Goal: Information Seeking & Learning: Learn about a topic

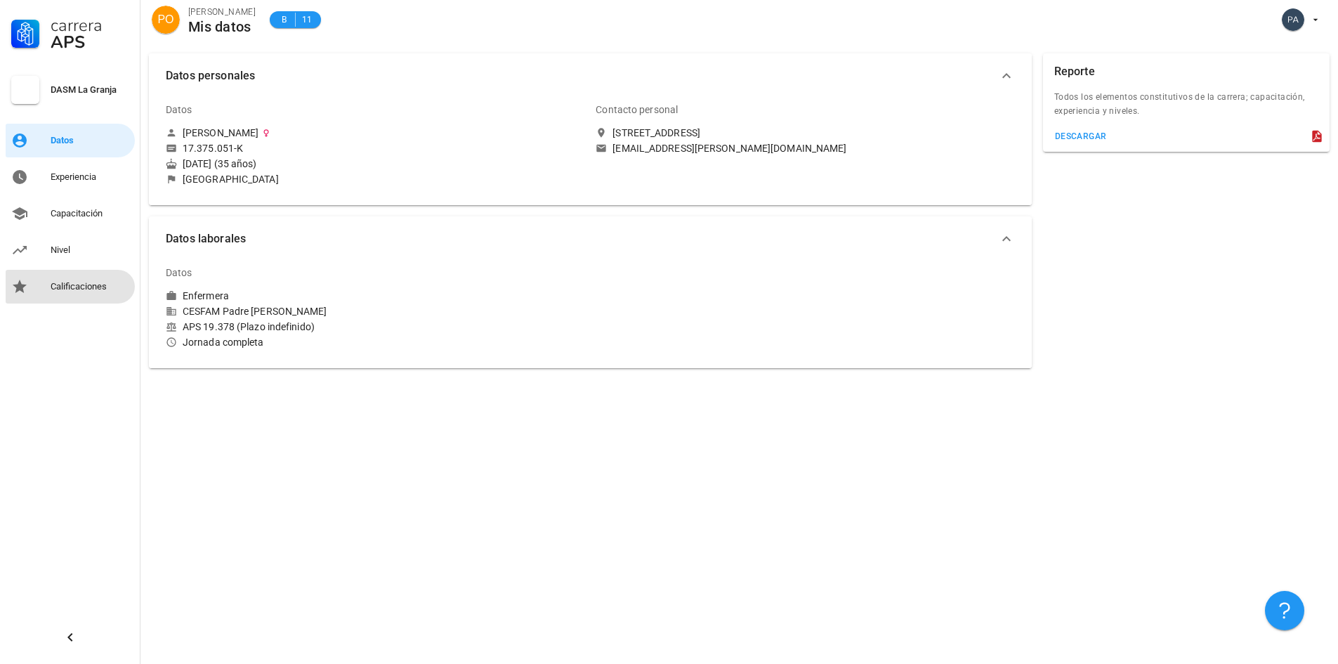
click at [63, 294] on div "Calificaciones" at bounding box center [90, 286] width 79 height 22
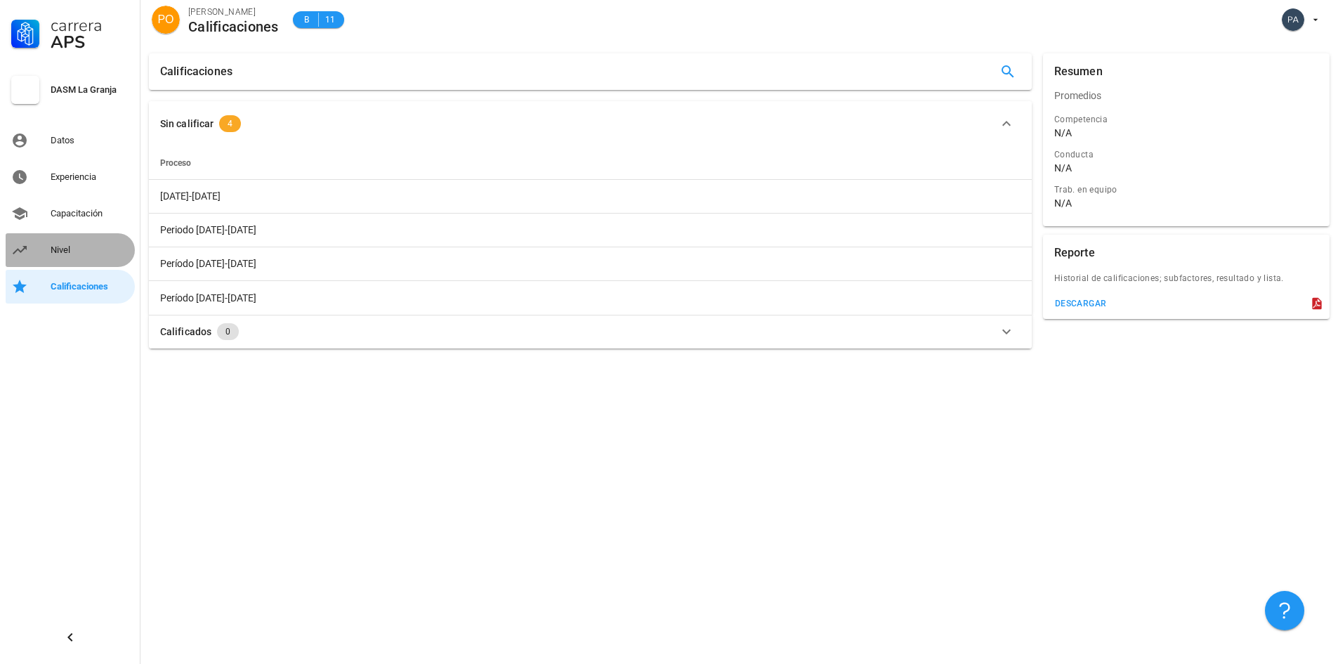
click at [74, 256] on div "Nivel" at bounding box center [90, 250] width 79 height 22
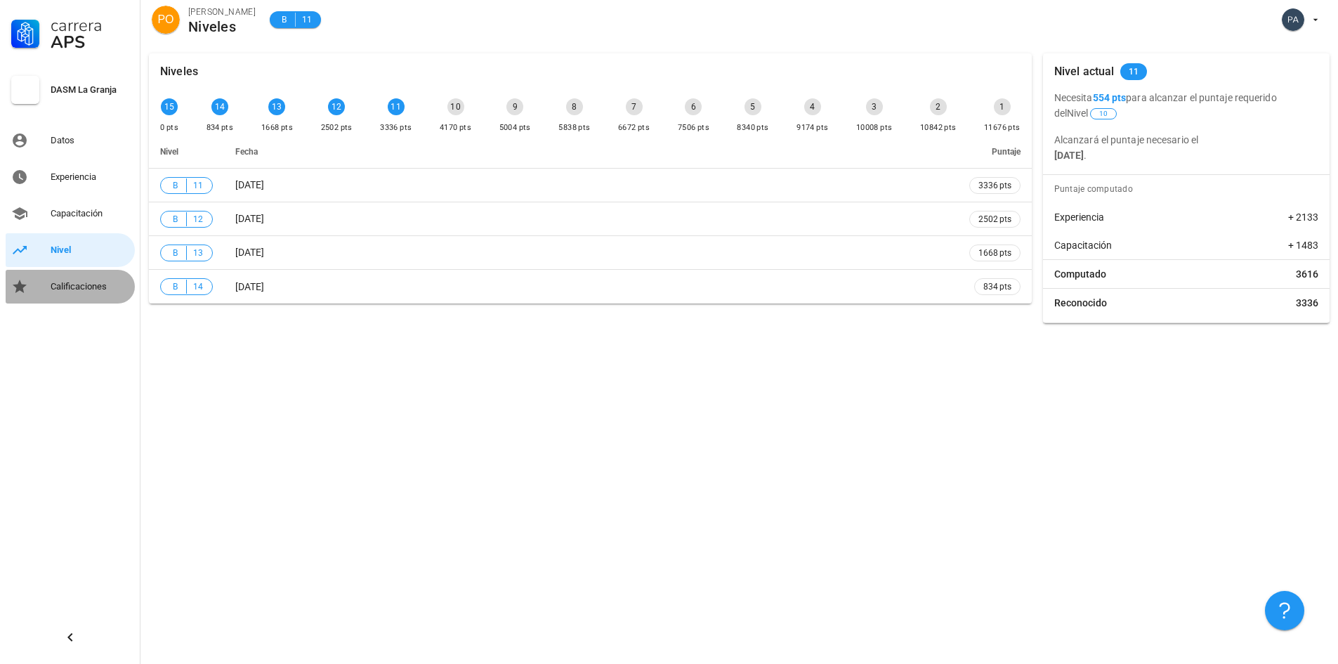
click at [84, 278] on div "Calificaciones" at bounding box center [90, 286] width 79 height 22
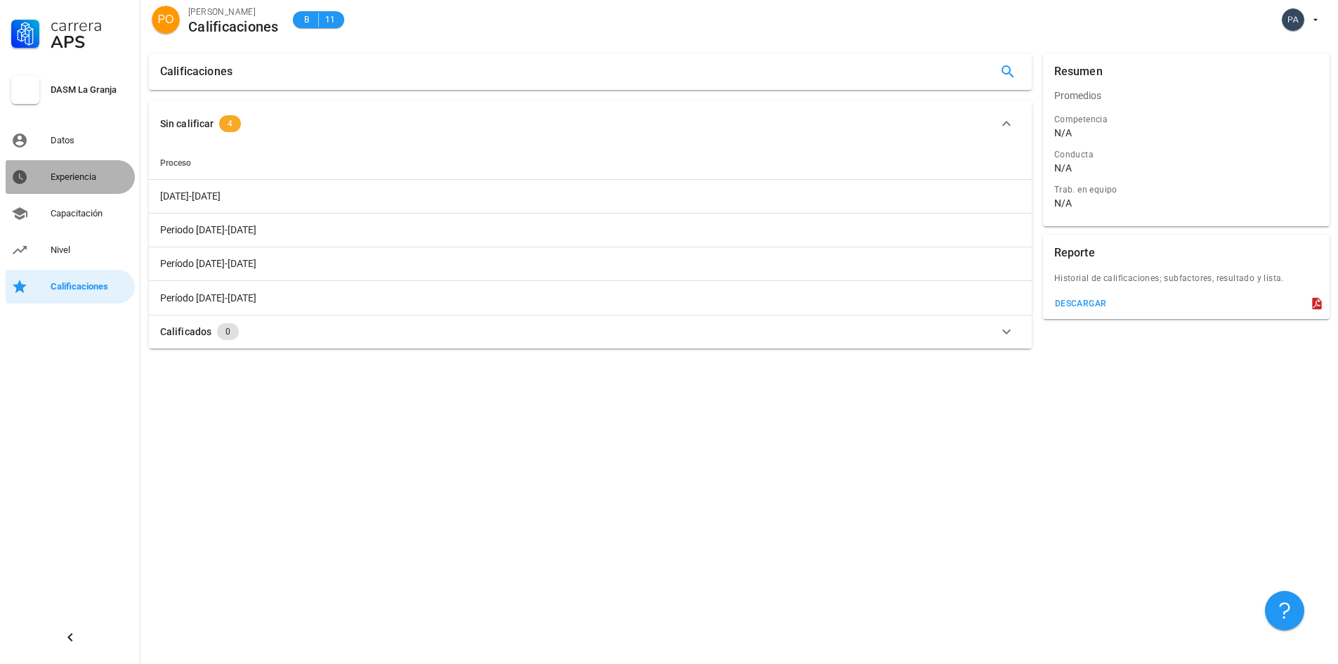
click at [75, 180] on div "Experiencia" at bounding box center [90, 176] width 79 height 11
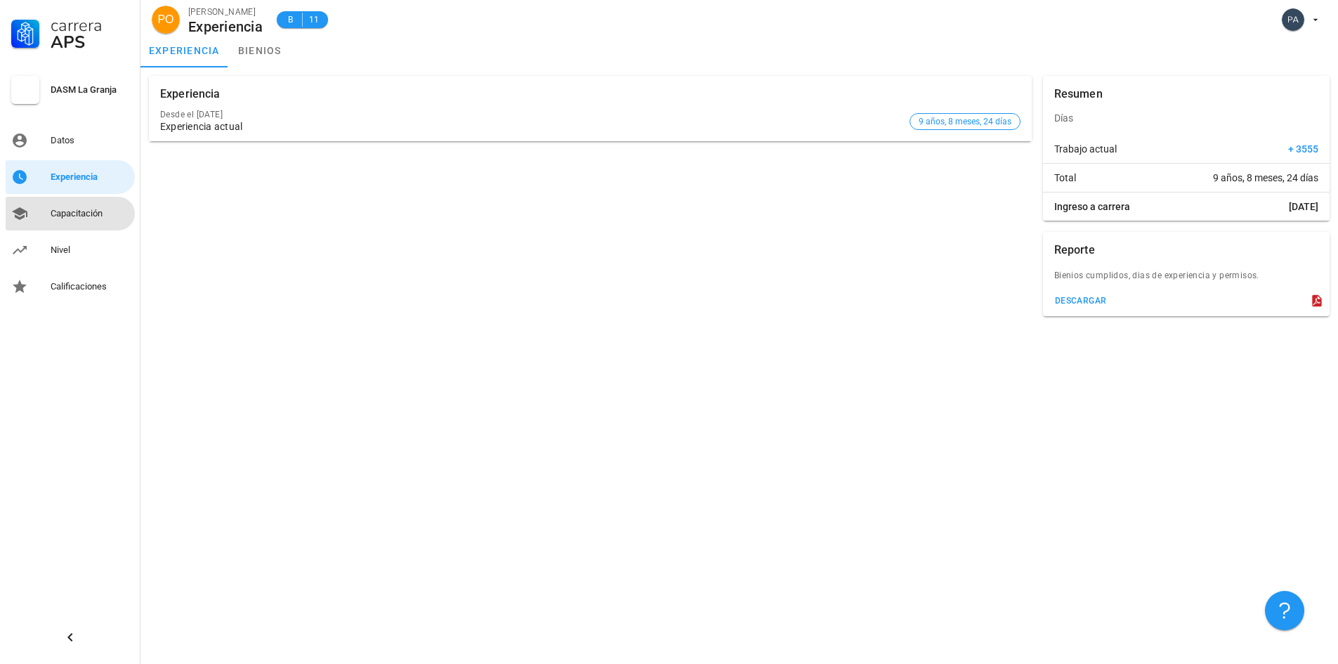
click at [81, 214] on div "Capacitación" at bounding box center [90, 213] width 79 height 11
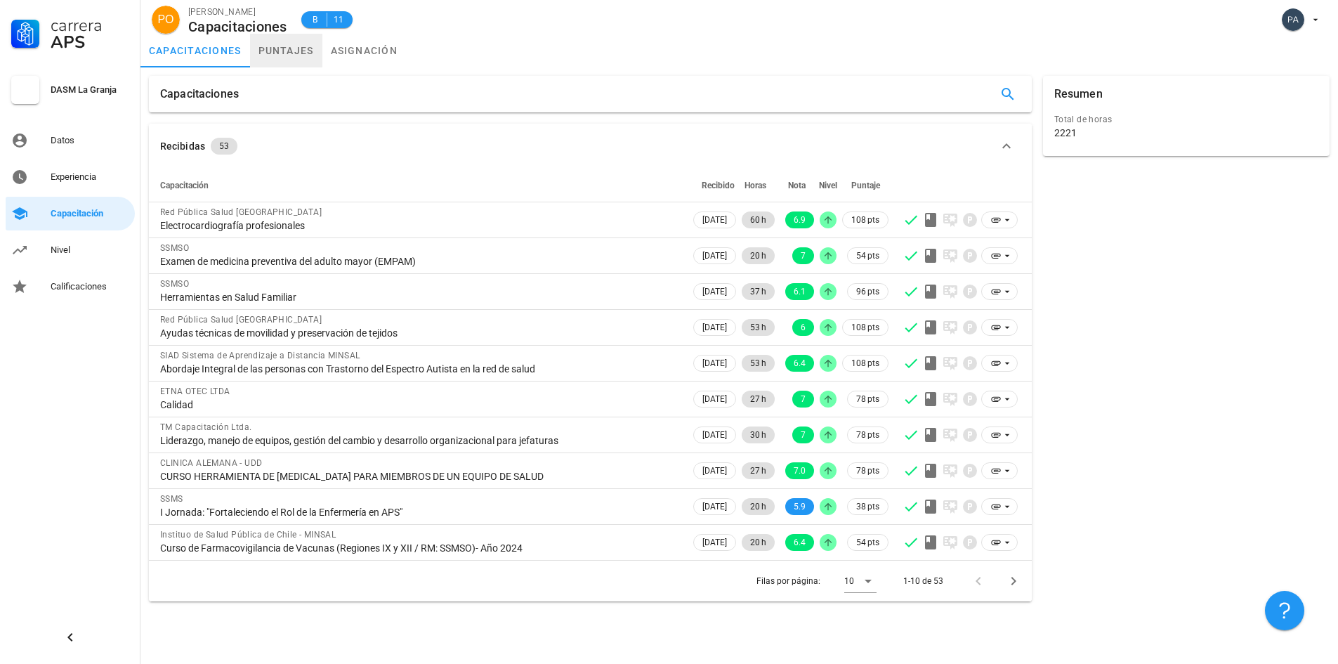
click at [291, 59] on link "puntajes" at bounding box center [286, 51] width 72 height 34
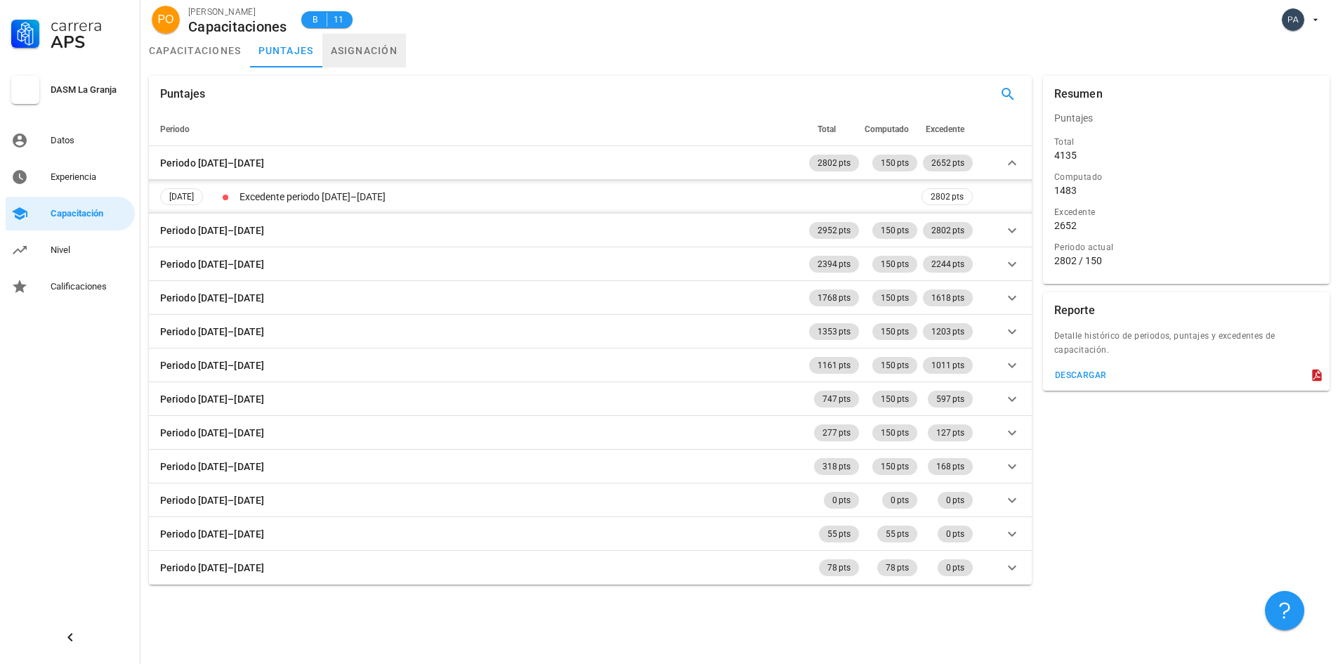
click at [325, 49] on link "asignación" at bounding box center [364, 51] width 84 height 34
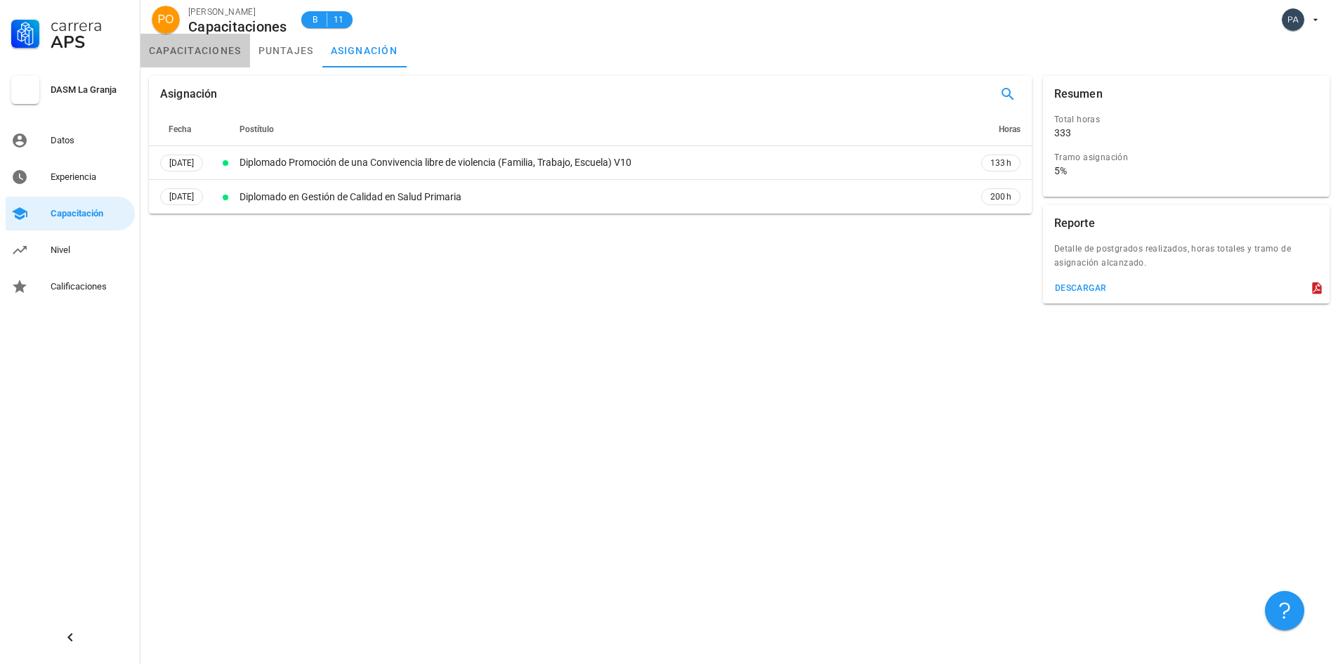
click at [162, 50] on link "capacitaciones" at bounding box center [196, 51] width 110 height 34
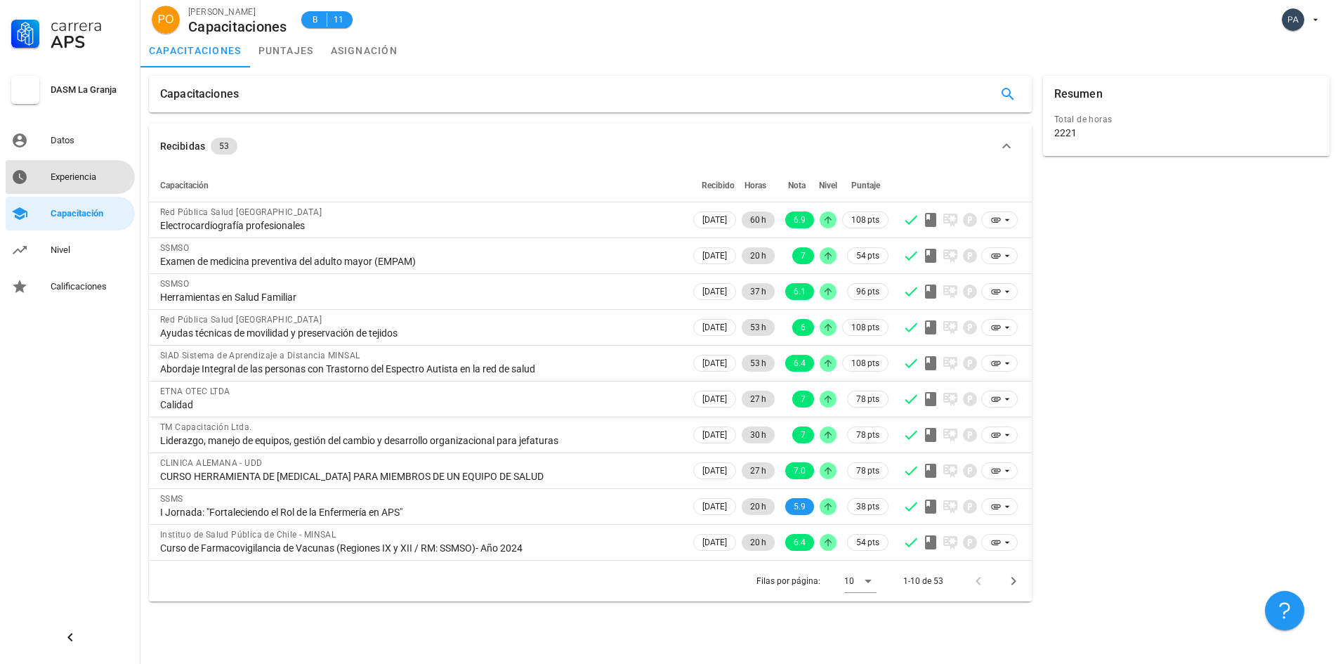
click at [100, 174] on div "Experiencia" at bounding box center [90, 176] width 79 height 11
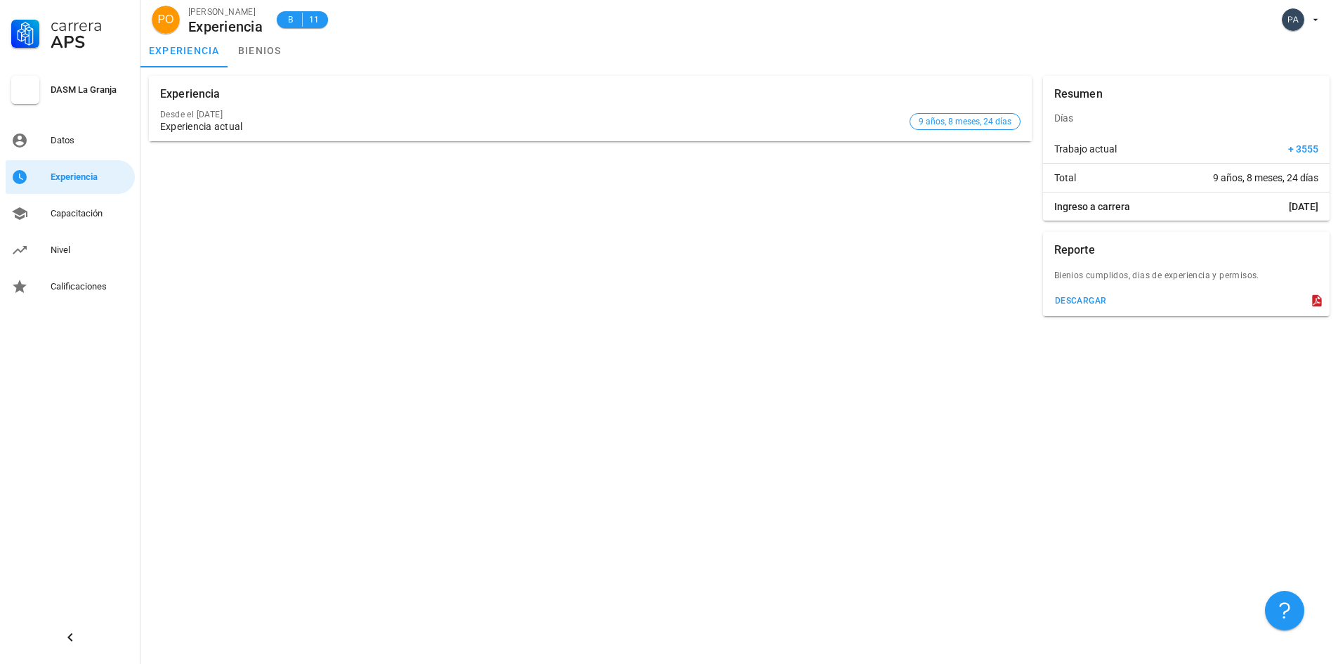
click at [189, 129] on div "Experiencia actual" at bounding box center [532, 127] width 744 height 12
click at [56, 143] on div "Datos" at bounding box center [90, 140] width 79 height 11
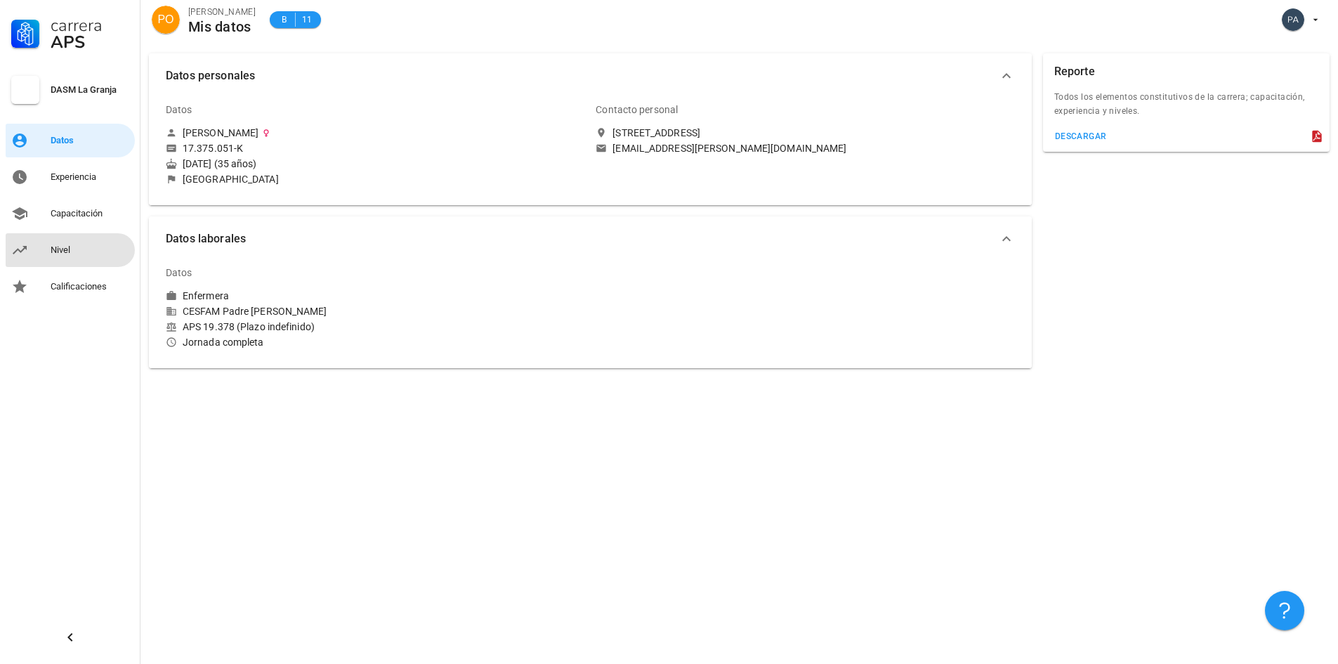
click at [68, 249] on div "Nivel" at bounding box center [90, 249] width 79 height 11
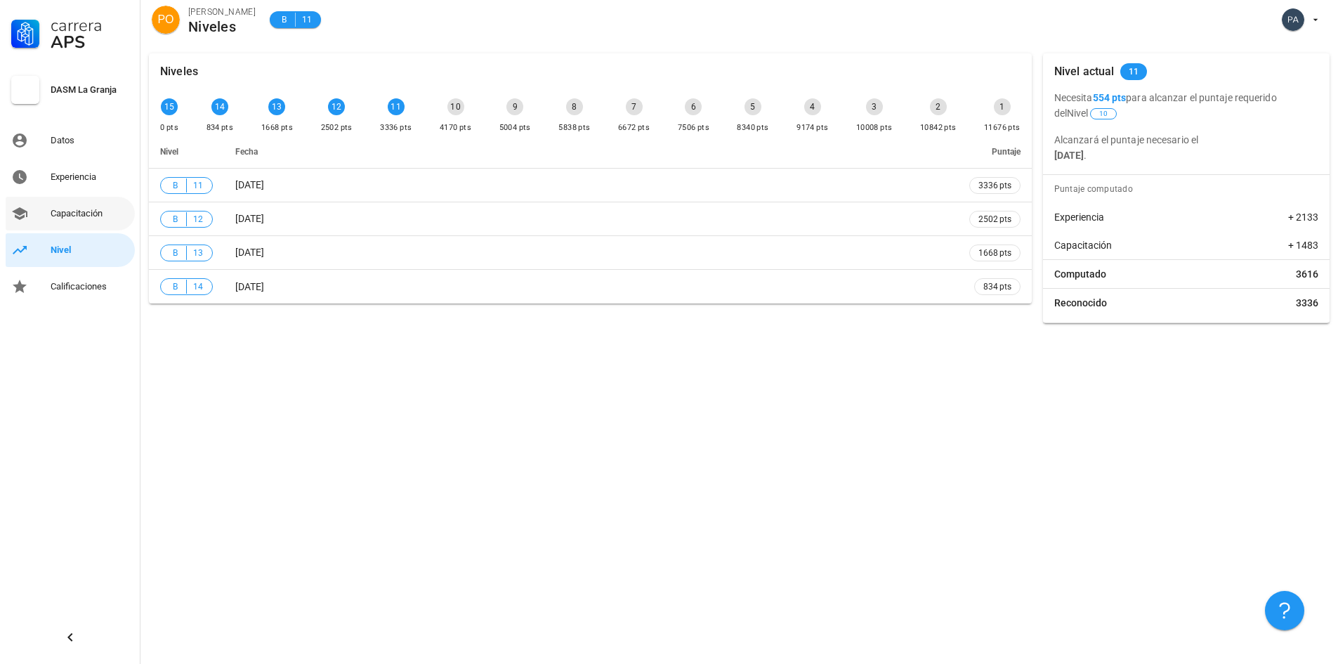
click at [73, 198] on div "Carrera APS DASM La Granja Datos Experiencia Capacitación Nivel Calificaciones" at bounding box center [70, 152] width 141 height 304
click at [79, 211] on div "Capacitación" at bounding box center [90, 213] width 79 height 11
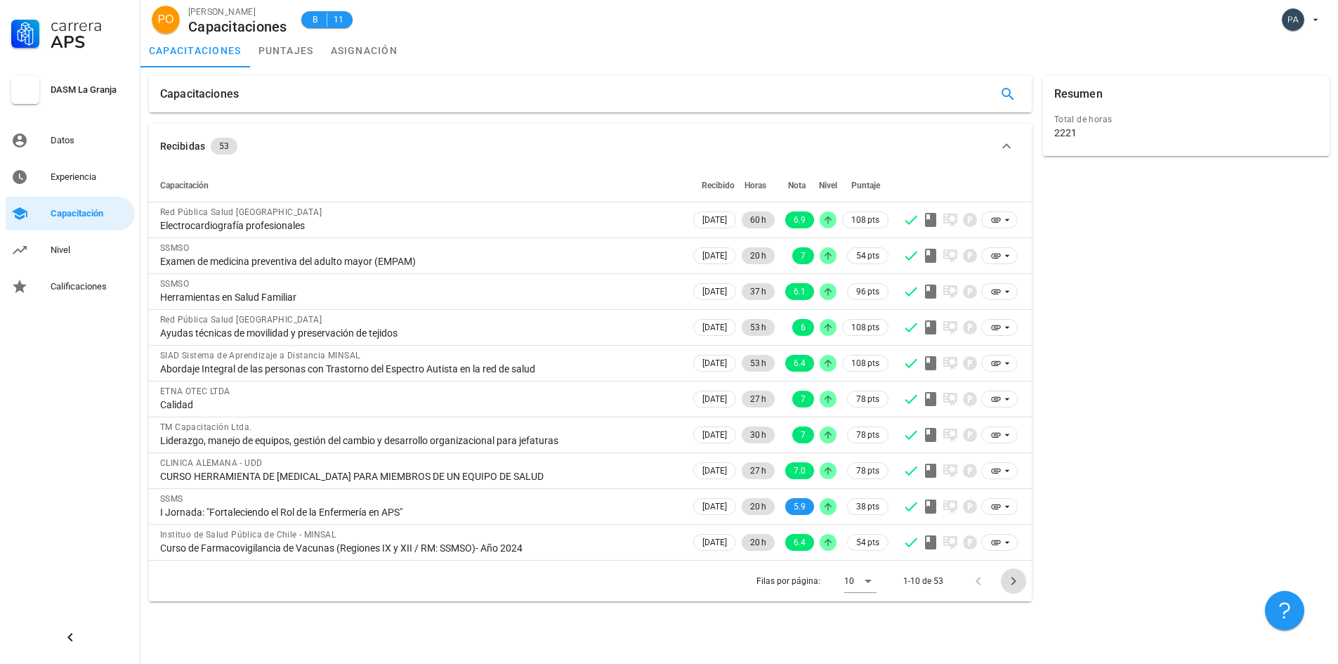
click at [1016, 587] on icon "Página siguiente" at bounding box center [1013, 581] width 17 height 17
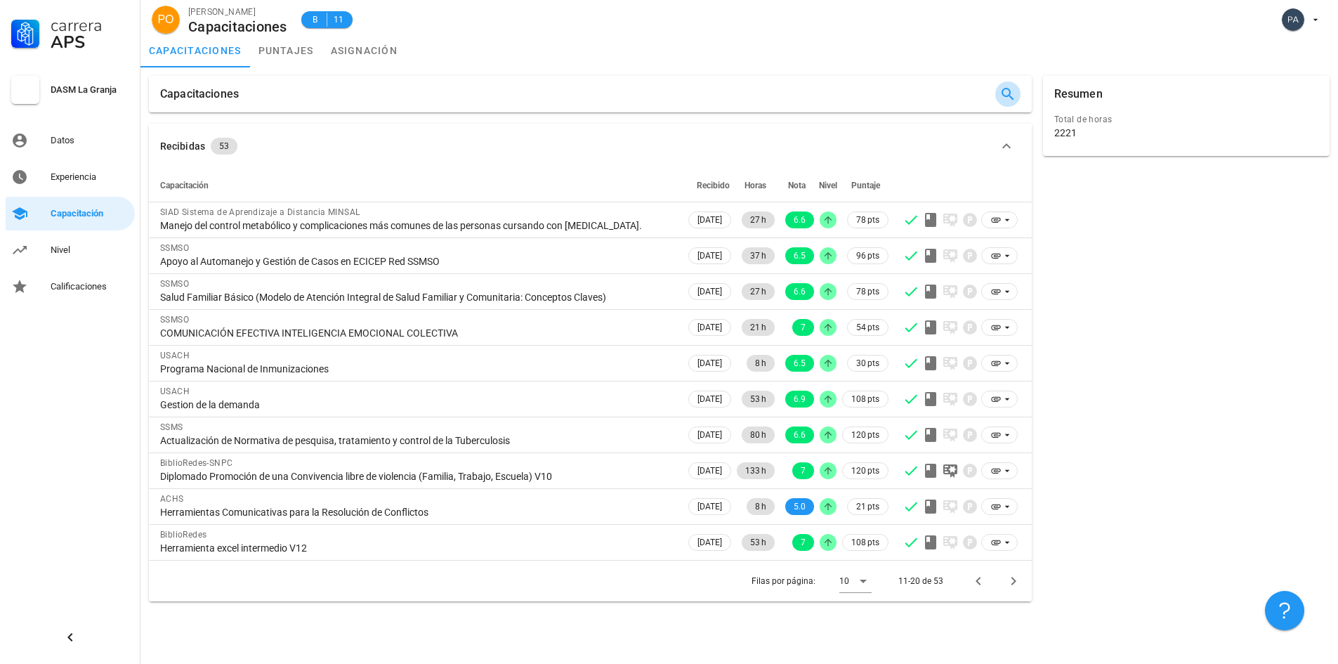
click at [1010, 97] on icon "button" at bounding box center [1008, 94] width 13 height 13
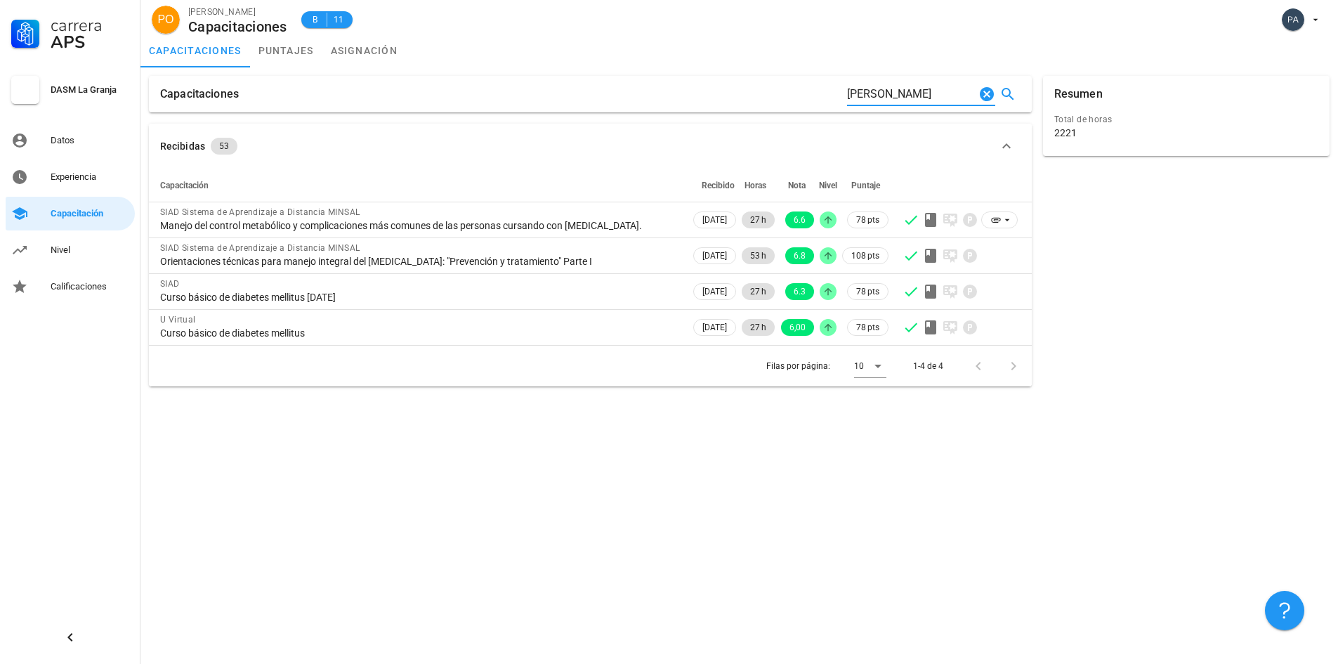
type input "[PERSON_NAME]"
click at [81, 129] on div "Datos" at bounding box center [90, 140] width 79 height 22
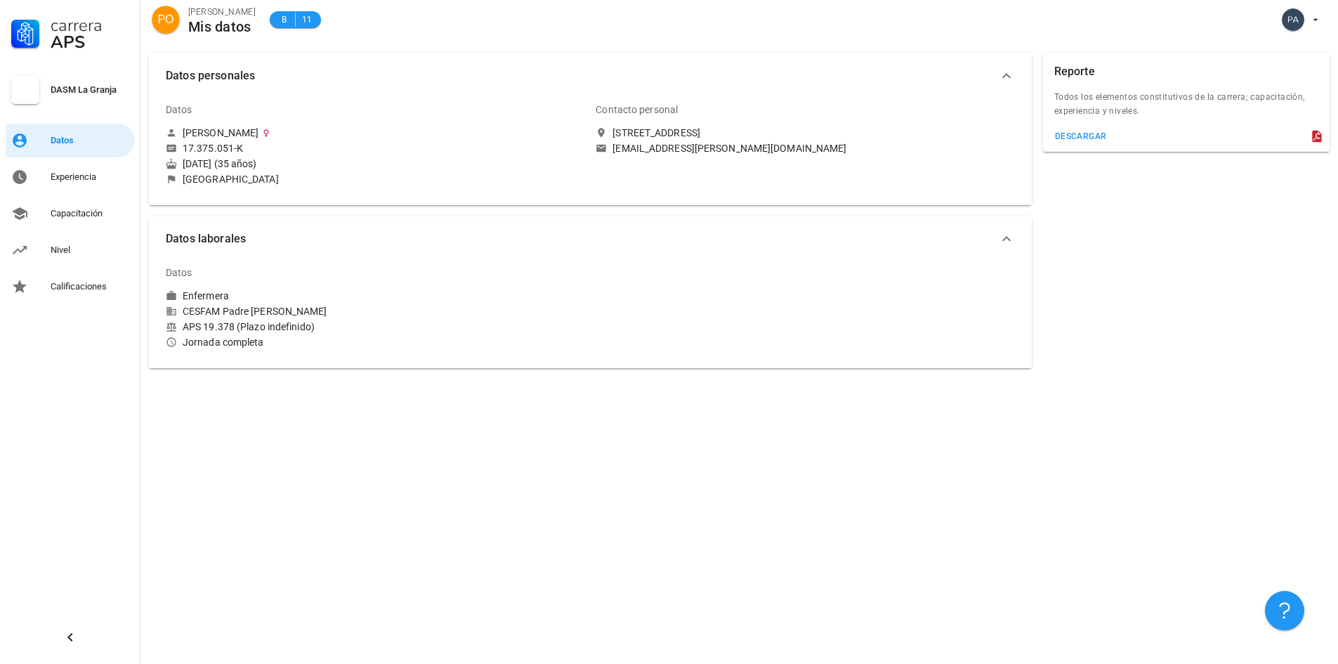
click at [705, 146] on div "[EMAIL_ADDRESS][PERSON_NAME][DOMAIN_NAME]" at bounding box center [730, 148] width 234 height 13
click at [1007, 157] on div "Contacto personal Pasaje [GEOGRAPHIC_DATA], [GEOGRAPHIC_DATA] [EMAIL_ADDRESS][P…" at bounding box center [805, 140] width 430 height 107
click at [1006, 74] on icon "button" at bounding box center [1007, 75] width 8 height 5
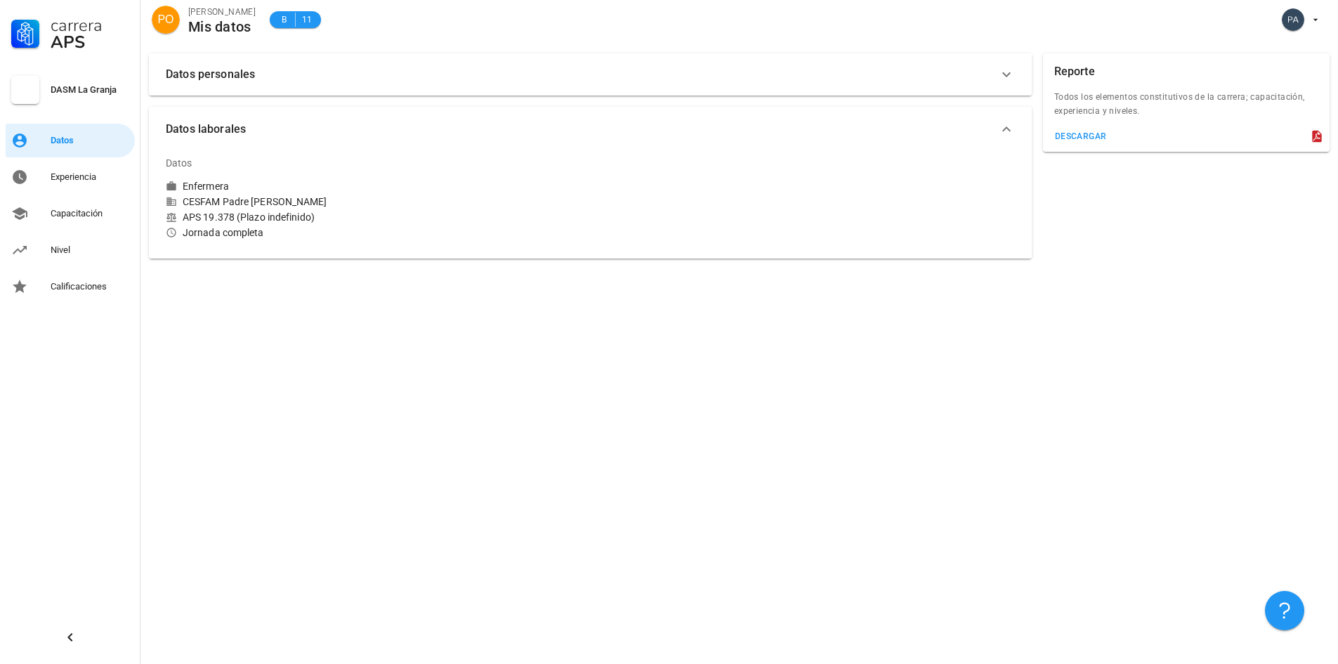
click at [1006, 74] on icon "button" at bounding box center [1006, 74] width 17 height 17
